Goal: Check status: Check status

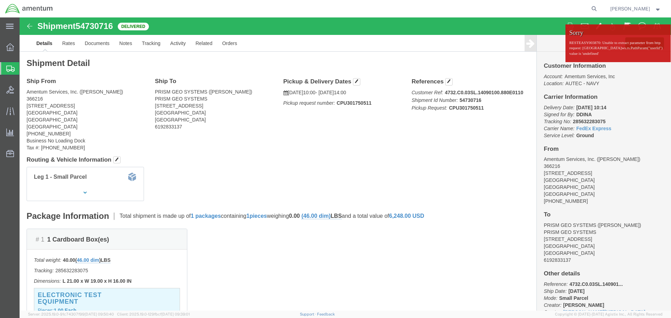
click div "Shipment Detail Ship From Amentum Services, Inc. ([PERSON_NAME]) 366216 [STREET…"
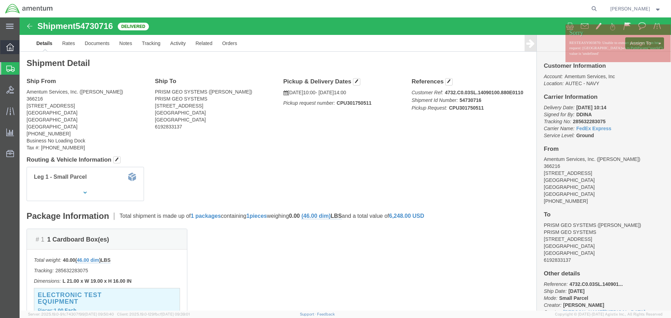
click at [11, 48] on icon at bounding box center [10, 47] width 8 height 8
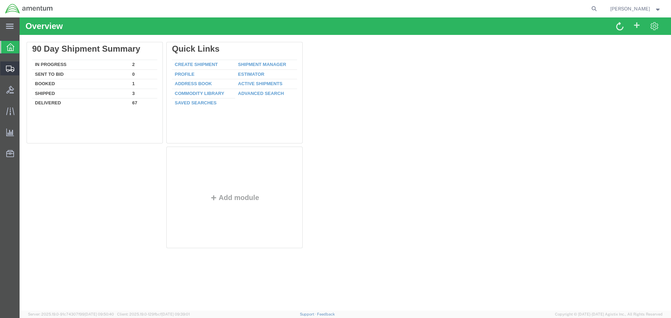
click at [0, 0] on span "Shipment Manager" at bounding box center [0, 0] width 0 height 0
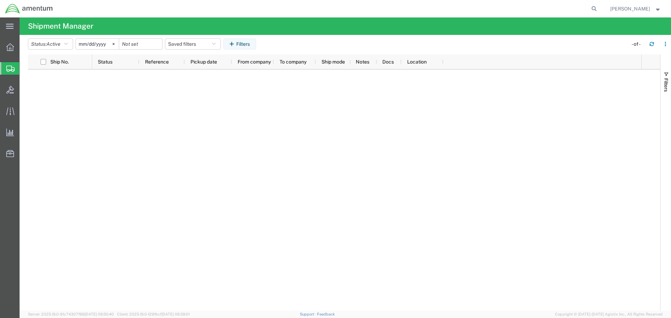
click at [75, 41] on agx-table-filter "Status: Active Active All Approved Booked Canceled Delivered Denied New On Hold…" at bounding box center [143, 43] width 231 height 11
click at [68, 46] on icon "button" at bounding box center [65, 44] width 3 height 5
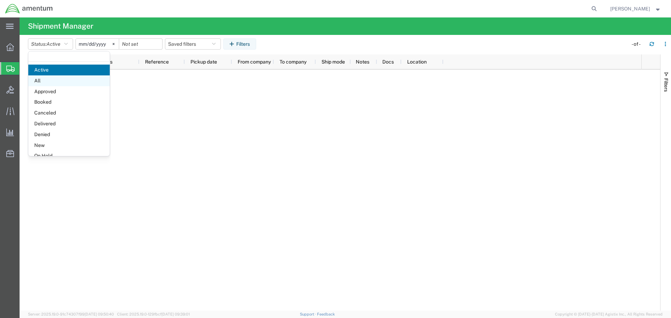
click at [66, 79] on span "All" at bounding box center [68, 80] width 81 height 11
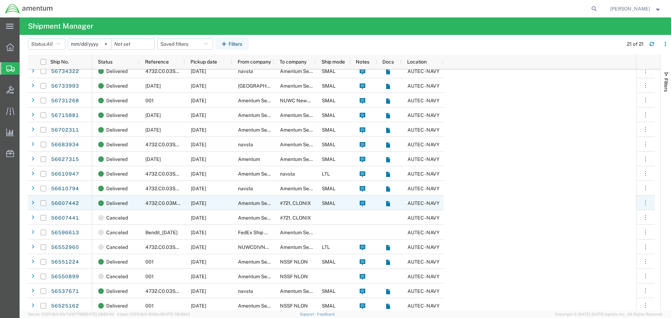
scroll to position [67, 0]
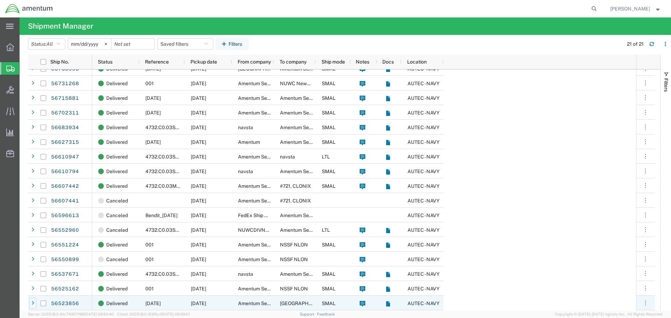
click at [31, 303] on div at bounding box center [32, 303] width 7 height 11
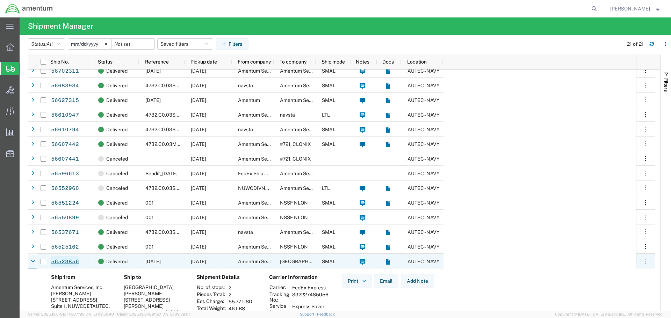
scroll to position [144, 0]
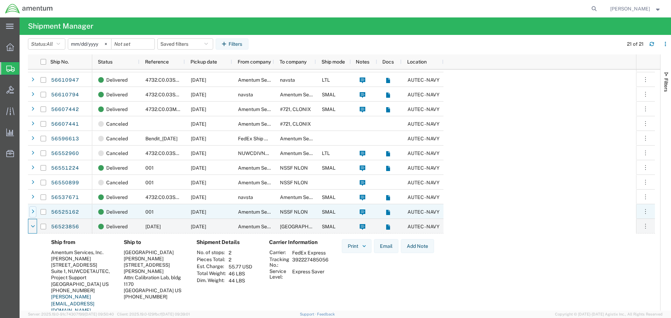
click at [33, 210] on icon at bounding box center [32, 212] width 3 height 5
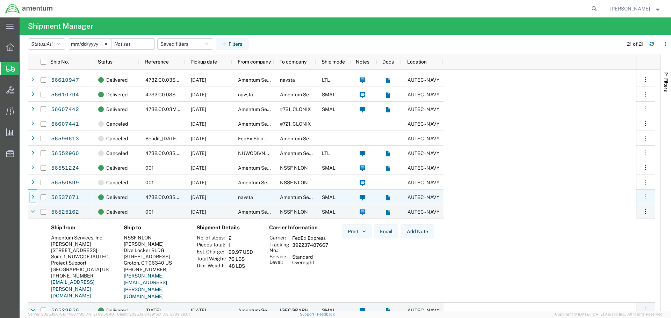
click at [34, 196] on icon at bounding box center [32, 197] width 3 height 5
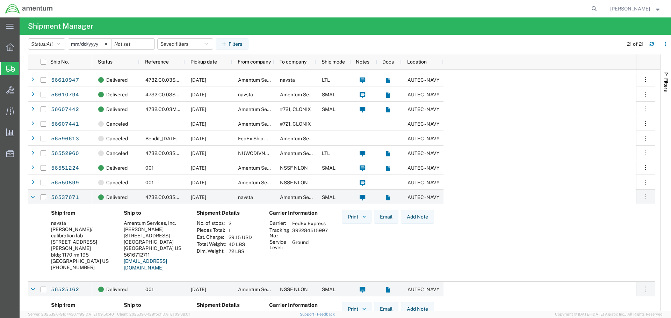
drag, startPoint x: 293, startPoint y: 231, endPoint x: 326, endPoint y: 229, distance: 33.6
click at [326, 229] on td "392284515997" at bounding box center [310, 233] width 41 height 12
copy td "392284515997"
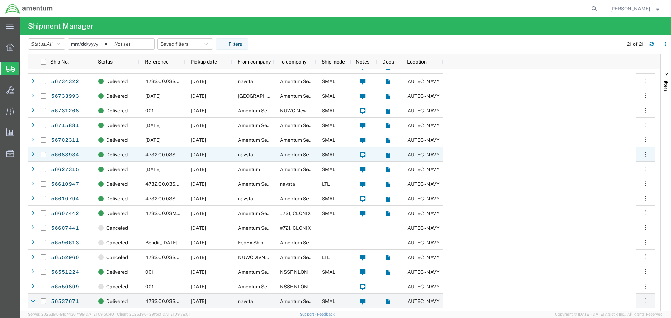
scroll to position [39, 0]
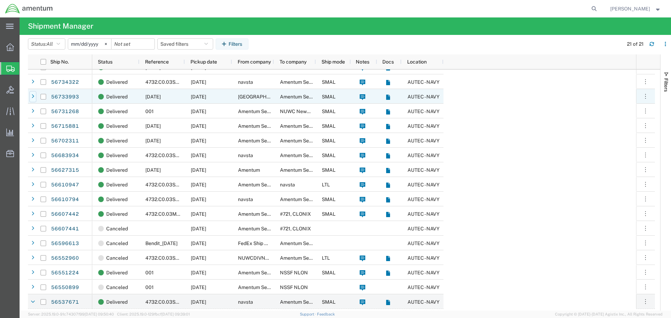
click at [31, 95] on div at bounding box center [32, 96] width 7 height 11
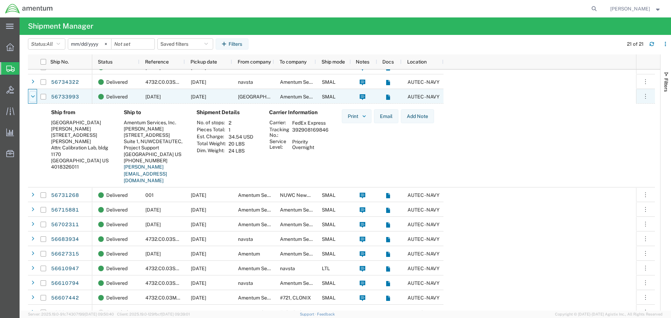
click at [31, 95] on icon at bounding box center [33, 96] width 4 height 5
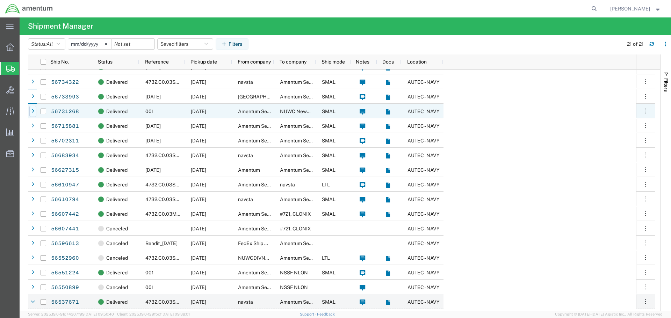
click at [33, 112] on icon at bounding box center [32, 111] width 3 height 5
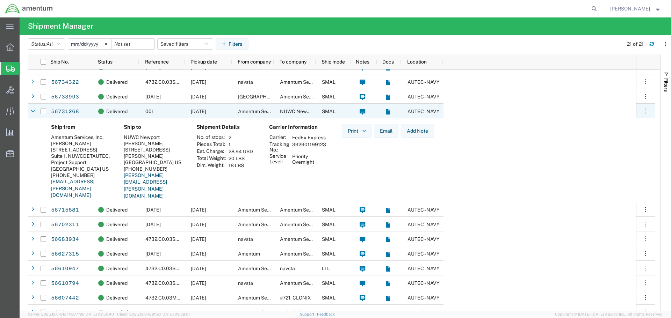
click at [33, 112] on icon at bounding box center [33, 111] width 4 height 5
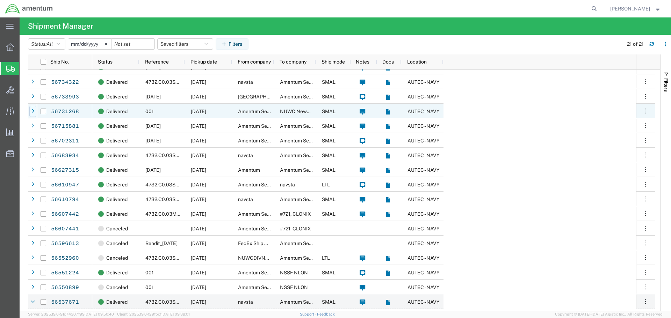
scroll to position [4, 0]
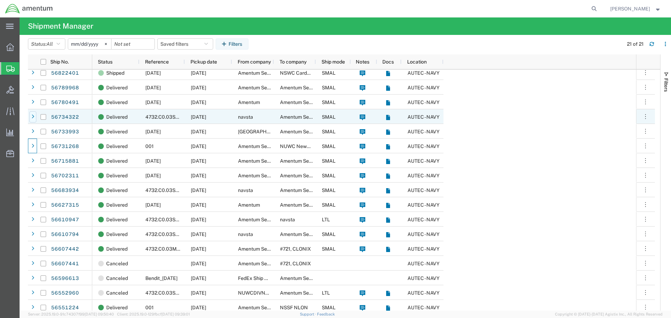
click at [33, 114] on div at bounding box center [32, 116] width 7 height 11
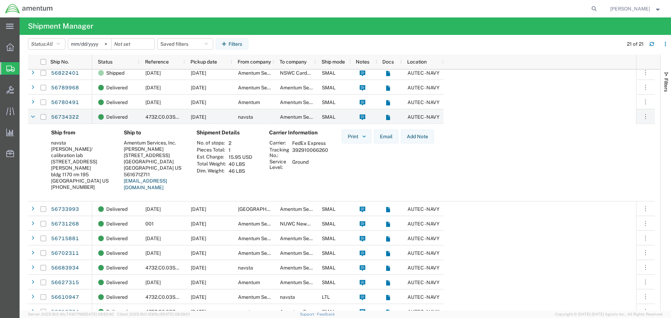
drag, startPoint x: 292, startPoint y: 150, endPoint x: 327, endPoint y: 151, distance: 35.7
click at [327, 151] on td "392910066260" at bounding box center [310, 153] width 41 height 12
copy td "392910066260"
